Goal: Task Accomplishment & Management: Use online tool/utility

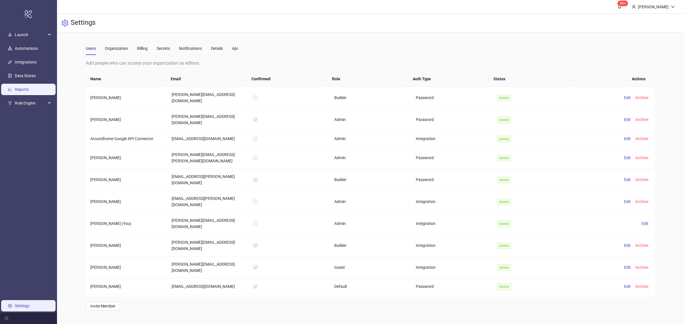
click at [25, 90] on link "Reports" at bounding box center [22, 89] width 14 height 5
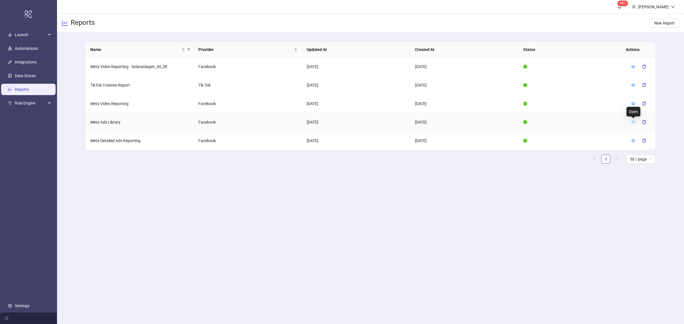
click at [633, 121] on icon "eye" at bounding box center [633, 122] width 4 height 4
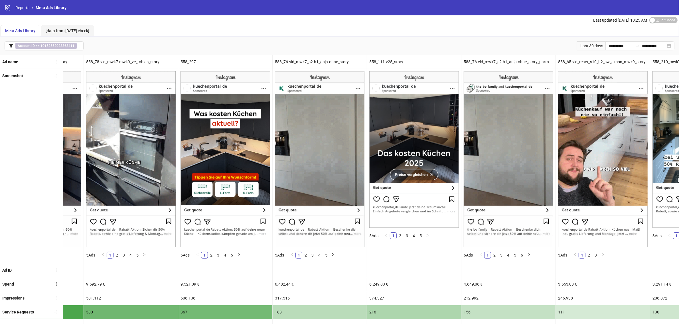
click at [590, 63] on div "558_65-vid_react_s10_h2_sw_simon_mwk9_story" at bounding box center [602, 62] width 94 height 14
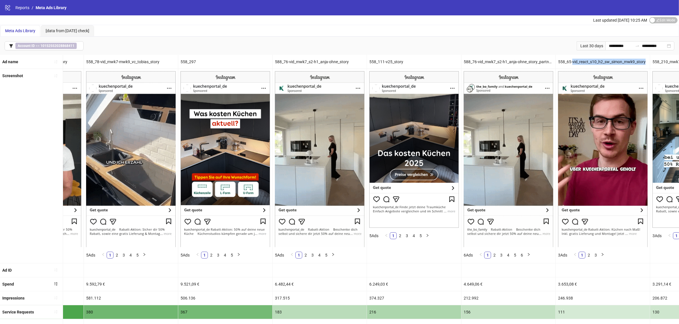
click at [590, 63] on div "558_65-vid_react_s10_h2_sw_simon_mwk9_story" at bounding box center [602, 62] width 94 height 14
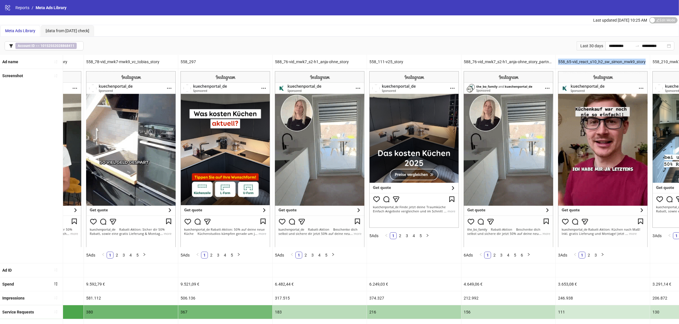
click at [590, 63] on div "558_65-vid_react_s10_h2_sw_simon_mwk9_story" at bounding box center [602, 62] width 94 height 14
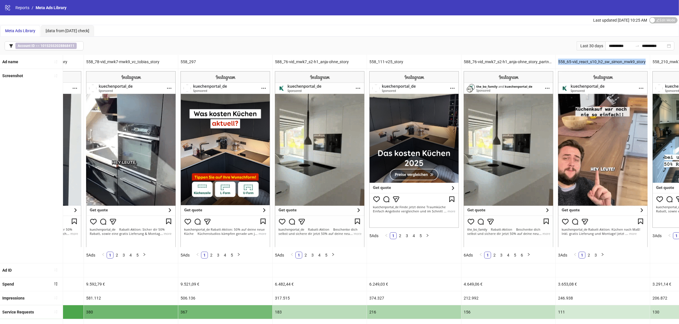
copy div "558_65-vid_react_s10_h2_sw_simon_mwk9_story"
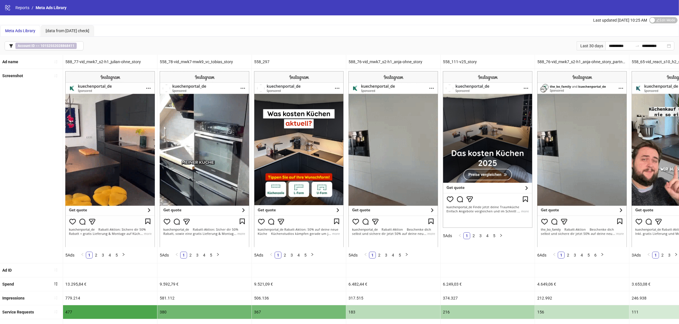
click at [123, 61] on div "588_77-vid_mwk7_s2-h1_julian-ohne_story" at bounding box center [110, 62] width 94 height 14
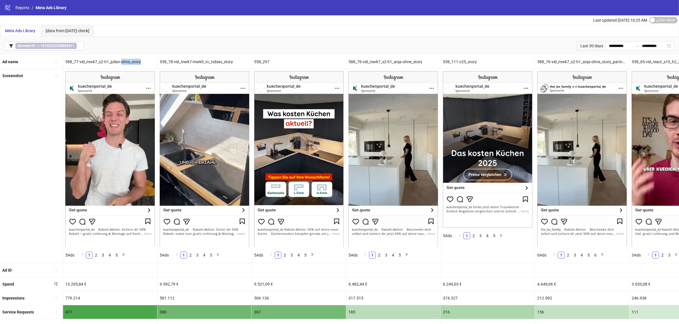
click at [123, 61] on div "588_77-vid_mwk7_s2-h1_julian-ohne_story" at bounding box center [110, 62] width 94 height 14
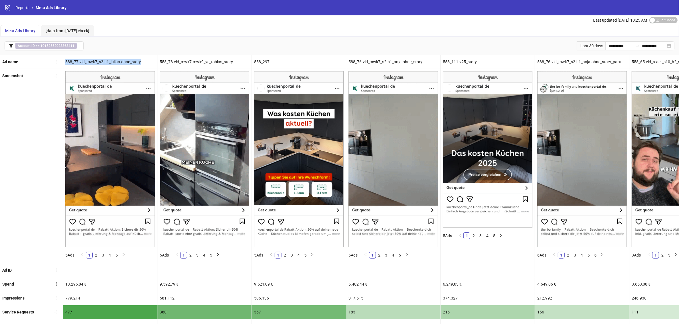
click at [123, 61] on div "588_77-vid_mwk7_s2-h1_julian-ohne_story" at bounding box center [110, 62] width 94 height 14
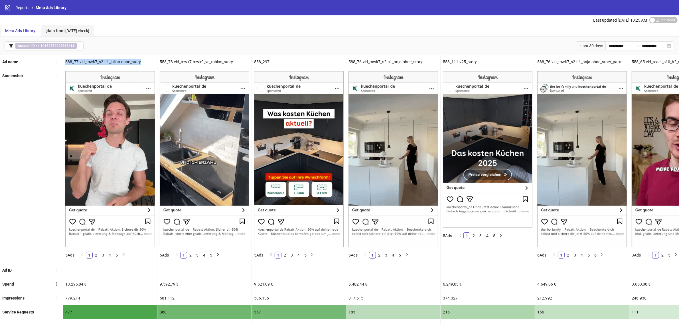
copy div "588_77-vid_mwk7_s2-h1_julian-ohne_story"
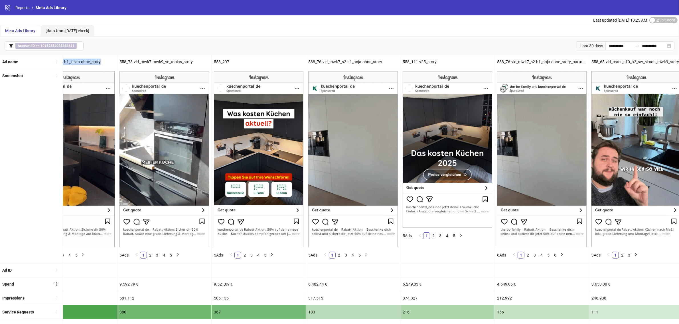
scroll to position [0, 40]
